Goal: Transaction & Acquisition: Purchase product/service

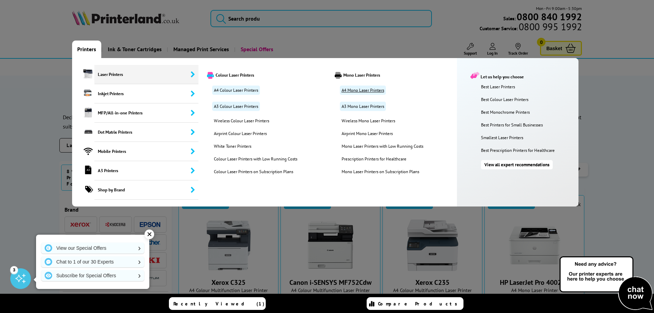
click at [360, 89] on link "A4 Mono Laser Printers" at bounding box center [363, 90] width 46 height 9
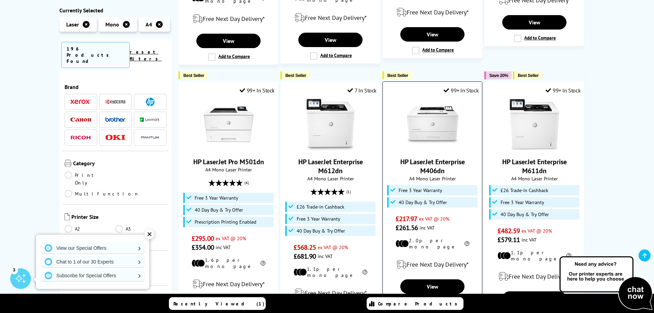
scroll to position [618, 0]
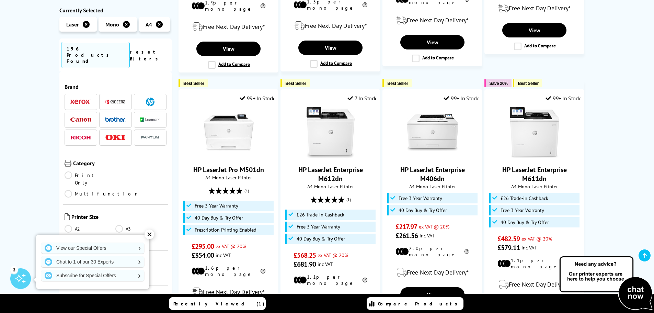
click at [110, 94] on li at bounding box center [115, 102] width 33 height 16
click at [112, 99] on img at bounding box center [115, 101] width 21 height 5
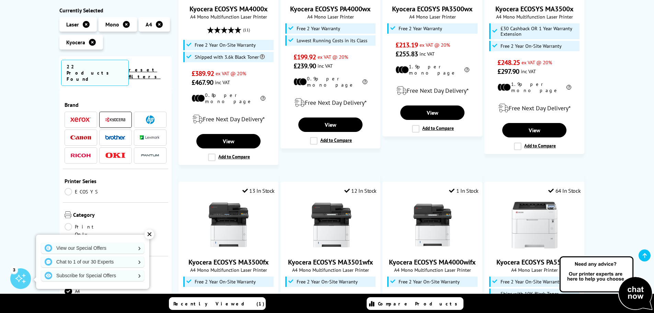
scroll to position [412, 0]
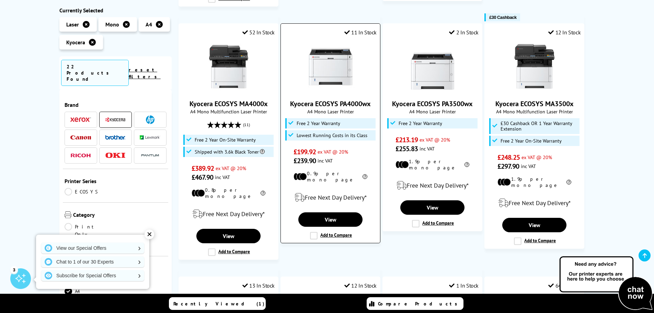
click at [323, 56] on img at bounding box center [331, 67] width 52 height 52
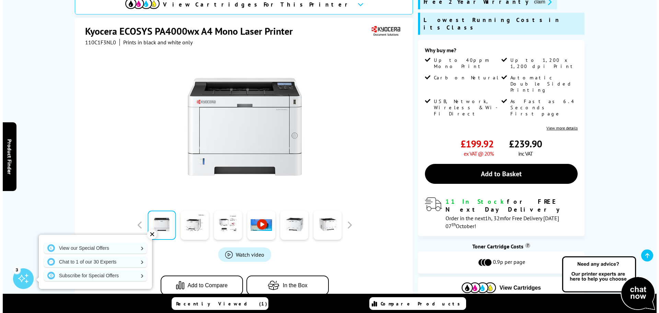
scroll to position [103, 0]
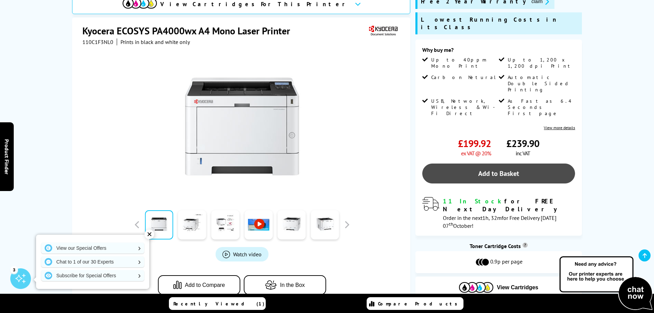
click at [453, 163] on link "Add to Basket" at bounding box center [498, 173] width 153 height 20
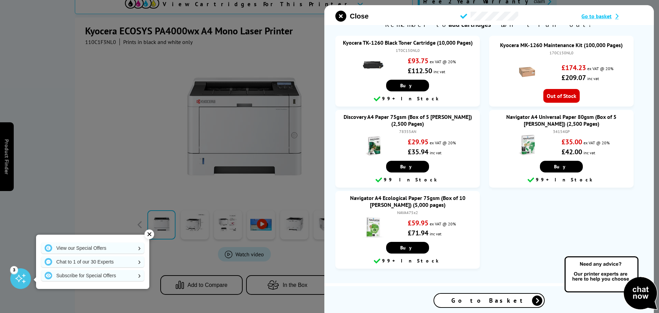
scroll to position [15, 0]
click at [482, 300] on span "Go to Basket" at bounding box center [490, 300] width 76 height 8
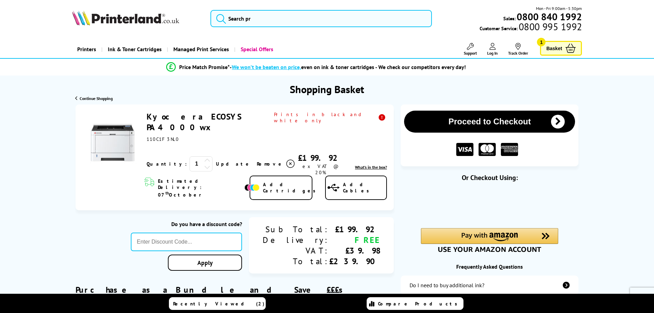
click at [491, 122] on button "Proceed to Checkout" at bounding box center [489, 122] width 171 height 22
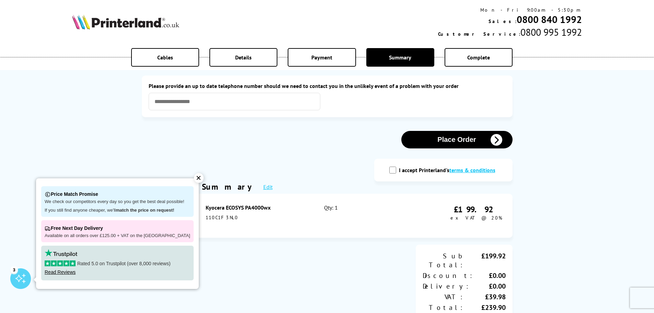
click at [393, 170] on input "I accept Printerland's terms & conditions" at bounding box center [392, 170] width 7 height 7
checkbox input "true"
click at [303, 110] on input "text" at bounding box center [235, 102] width 172 height 18
type input "**********"
click at [436, 138] on button "Place Order" at bounding box center [456, 140] width 111 height 18
